Goal: Feedback & Contribution: Submit feedback/report problem

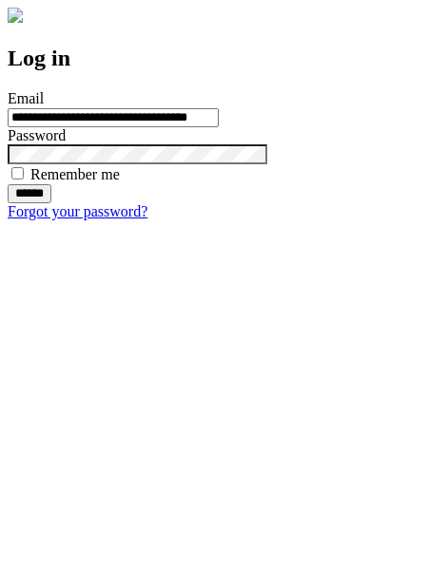
type input "**********"
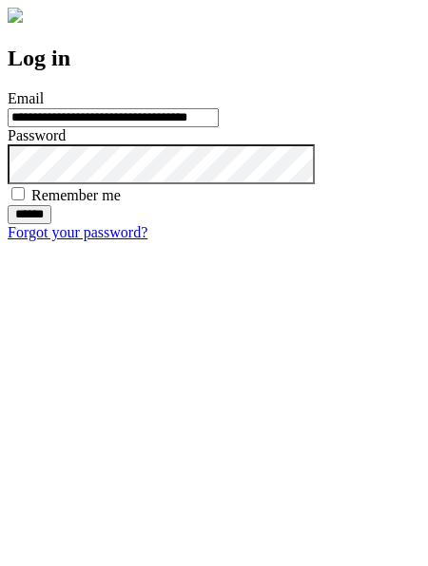
click at [51, 224] on input "******" at bounding box center [30, 214] width 44 height 19
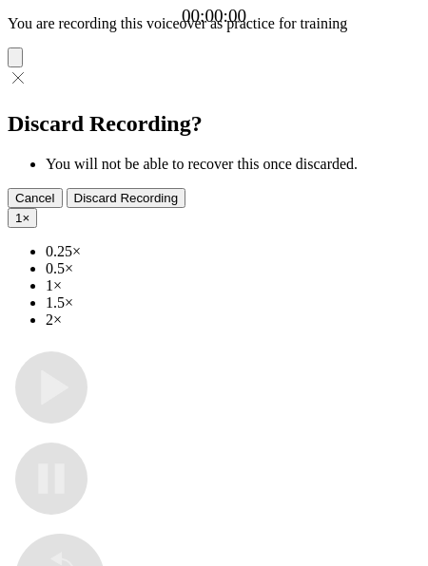
type input "**********"
